Goal: Task Accomplishment & Management: Manage account settings

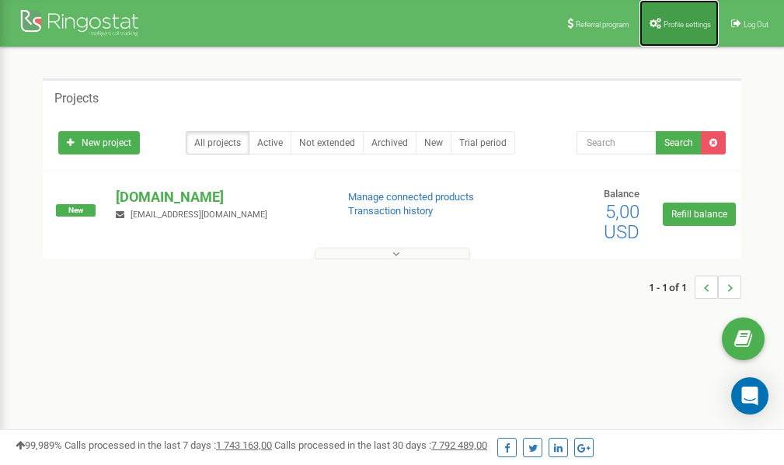
click at [676, 24] on span "Profile settings" at bounding box center [686, 24] width 47 height 9
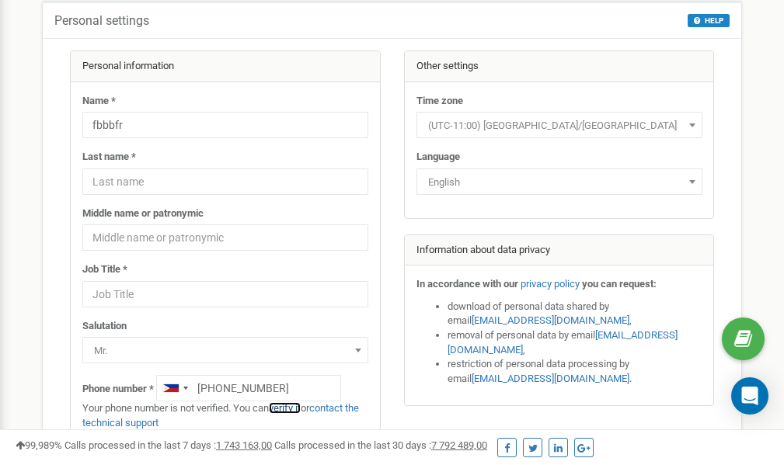
click at [293, 408] on link "verify it" at bounding box center [285, 408] width 32 height 12
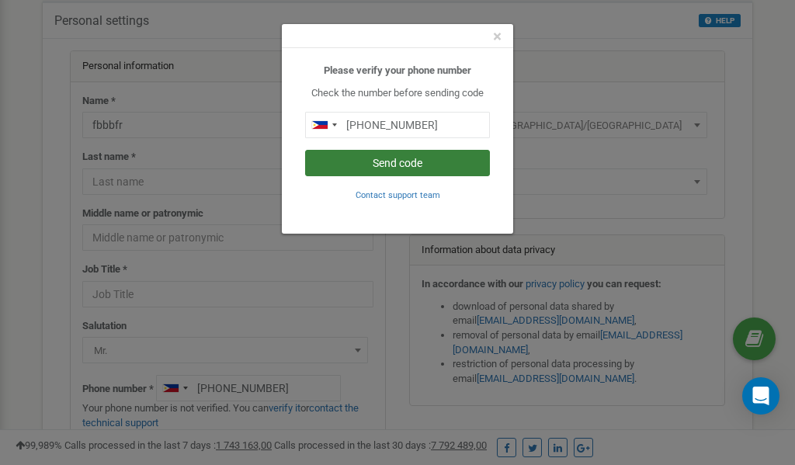
click at [402, 168] on button "Send code" at bounding box center [397, 163] width 185 height 26
